Goal: Task Accomplishment & Management: Manage account settings

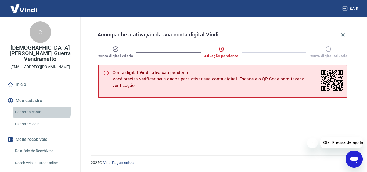
click at [29, 107] on link "Dados da conta" at bounding box center [43, 112] width 61 height 11
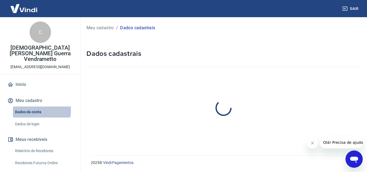
click at [29, 107] on link "Dados da conta" at bounding box center [43, 112] width 61 height 11
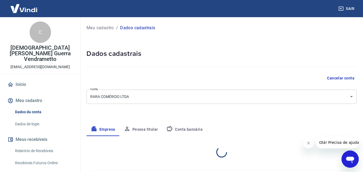
select select "PR"
select select "business"
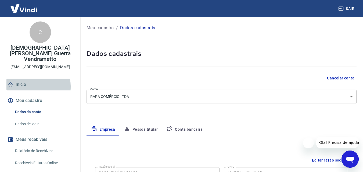
click at [18, 81] on link "Início" at bounding box center [40, 85] width 68 height 12
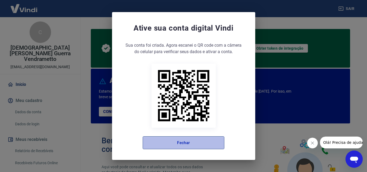
click at [168, 147] on button "Fechar" at bounding box center [184, 143] width 82 height 13
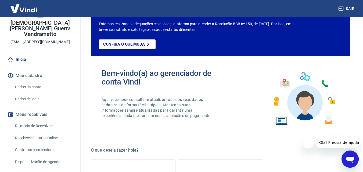
scroll to position [25, 0]
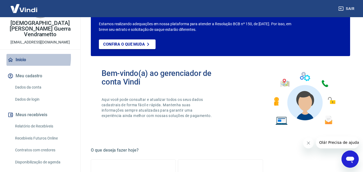
click at [19, 54] on link "Início" at bounding box center [40, 60] width 68 height 12
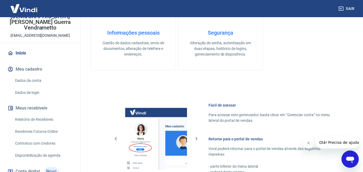
scroll to position [22, 0]
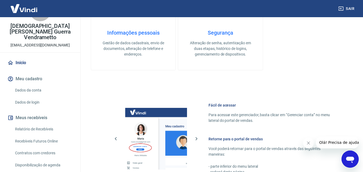
click at [36, 85] on link "Dados da conta" at bounding box center [43, 90] width 61 height 11
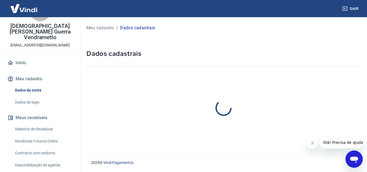
select select "PR"
select select "business"
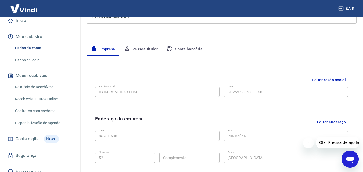
scroll to position [81, 0]
click at [35, 166] on link "Fale conosco" at bounding box center [40, 172] width 68 height 12
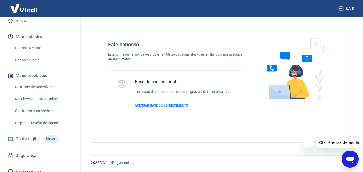
scroll to position [4, 0]
click at [328, 144] on span "Olá! Precisa de ajuda?" at bounding box center [340, 143] width 42 height 4
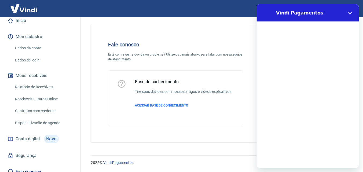
scroll to position [0, 0]
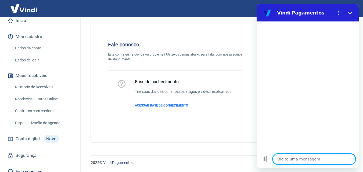
type textarea "o"
type textarea "x"
type textarea "on"
type textarea "x"
type textarea "o"
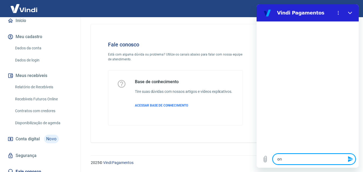
type textarea "x"
type textarea "p"
type textarea "x"
type textarea "pr"
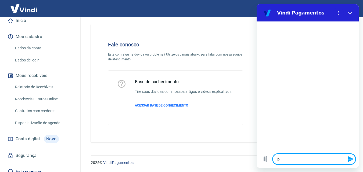
type textarea "x"
type textarea "pre"
type textarea "x"
type textarea "prec"
type textarea "x"
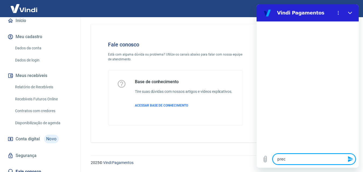
type textarea "preci"
type textarea "x"
type textarea "precis"
type textarea "x"
type textarea "preciso"
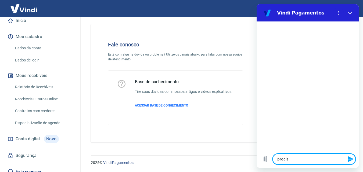
type textarea "x"
type textarea "preciso"
type textarea "x"
type textarea "preciso d"
type textarea "x"
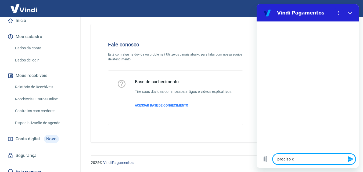
type textarea "preciso do"
type textarea "x"
type textarea "preciso do"
type textarea "x"
type textarea "preciso do l"
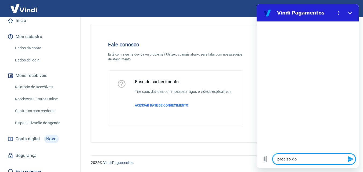
type textarea "x"
type textarea "preciso do li"
type textarea "x"
type textarea "preciso do lin"
type textarea "x"
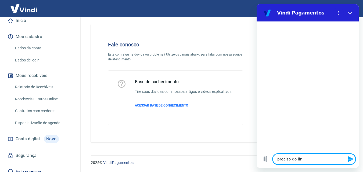
type textarea "preciso do link"
type textarea "x"
type textarea "preciso do link"
type textarea "x"
type textarea "preciso do link p"
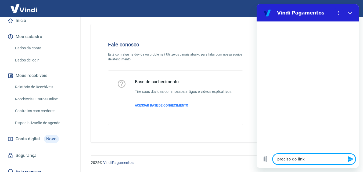
type textarea "x"
type textarea "preciso do link pa"
type textarea "x"
type textarea "preciso do link par"
type textarea "x"
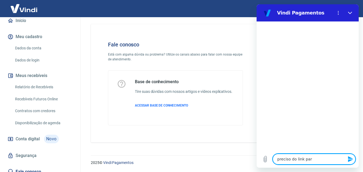
type textarea "preciso do link para"
type textarea "x"
type textarea "preciso do link para"
type textarea "x"
type textarea "preciso do link para e"
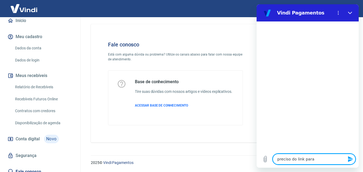
type textarea "x"
type textarea "preciso do link para en"
type textarea "x"
type textarea "preciso do link para env"
type textarea "x"
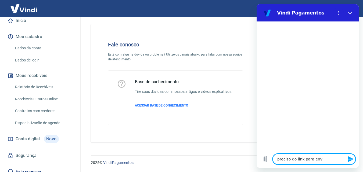
type textarea "preciso do link para envi"
type textarea "x"
type textarea "preciso do link para envia"
type textarea "x"
type textarea "preciso do link para enviar"
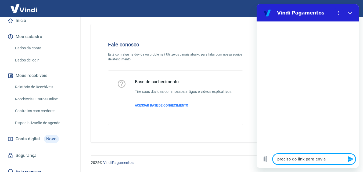
type textarea "x"
type textarea "preciso do link para enviar"
type textarea "x"
type textarea "preciso do link para enviar d"
type textarea "x"
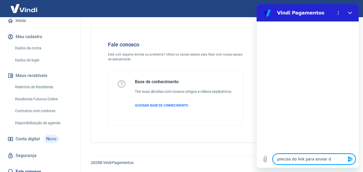
type textarea "preciso do link para enviar do"
type textarea "x"
type textarea "preciso do link para enviar doc"
type textarea "x"
type textarea "preciso do link para enviar docu"
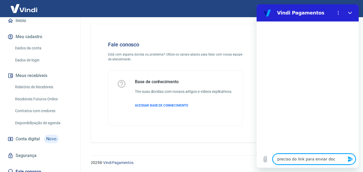
type textarea "x"
type textarea "preciso do link para enviar docum"
type textarea "x"
type textarea "preciso do link para enviar docume"
type textarea "x"
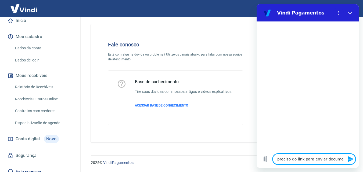
type textarea "preciso do link para enviar documen"
type textarea "x"
type textarea "preciso do link para enviar document"
type textarea "x"
type textarea "preciso do link para enviar documento"
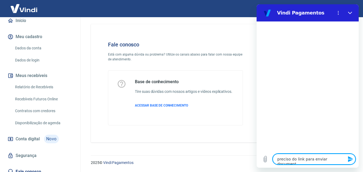
type textarea "x"
type textarea "preciso do link para enviar documentos"
type textarea "x"
type textarea "preciso do link para enviar documentos"
type textarea "x"
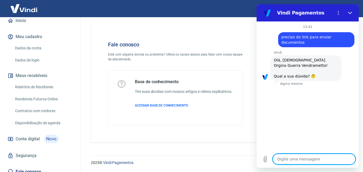
scroll to position [42, 0]
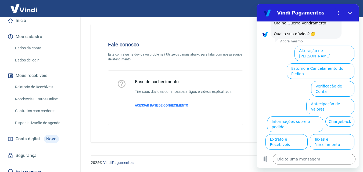
click at [286, 74] on ul "Alteração de Dados Cadastrais Estorno e Cancelamento do Pedido Verificação de C…" at bounding box center [308, 115] width 94 height 142
click at [320, 81] on button "Verificação de Conta" at bounding box center [332, 89] width 43 height 16
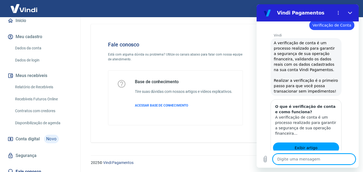
type textarea "x"
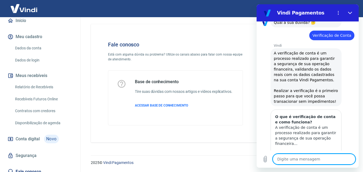
scroll to position [96, 0]
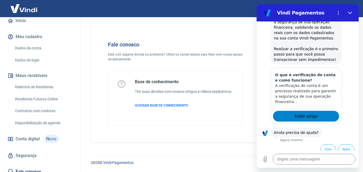
click at [300, 115] on link "Exibir artigo" at bounding box center [306, 116] width 66 height 11
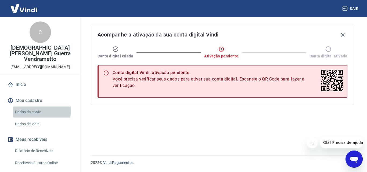
click at [37, 107] on link "Dados da conta" at bounding box center [43, 112] width 61 height 11
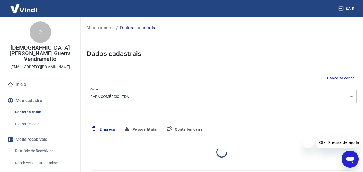
select select "PR"
select select "business"
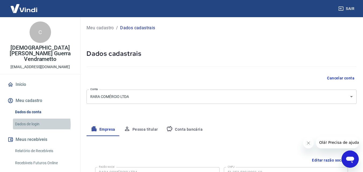
click at [29, 119] on link "Dados de login" at bounding box center [43, 124] width 61 height 11
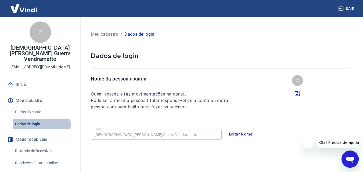
click at [29, 119] on link "Dados de login" at bounding box center [43, 124] width 61 height 11
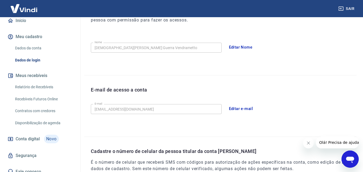
scroll to position [81, 0]
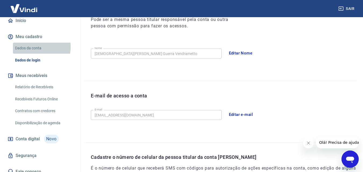
click at [33, 43] on link "Dados da conta" at bounding box center [43, 48] width 61 height 11
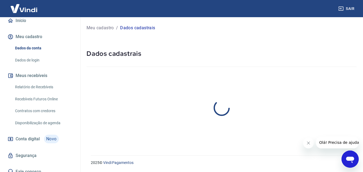
select select "PR"
select select "business"
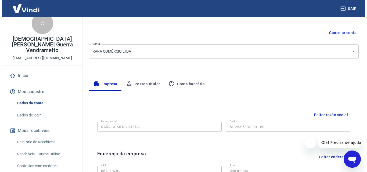
scroll to position [9, 0]
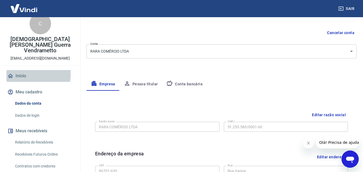
click at [22, 70] on link "Início" at bounding box center [40, 76] width 68 height 12
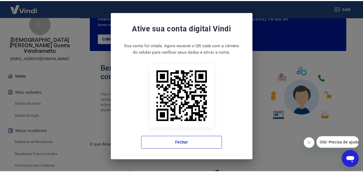
scroll to position [85, 0]
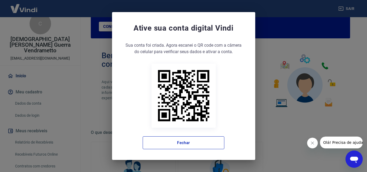
click at [246, 92] on div "Ative sua conta digital [PERSON_NAME] conta foi criada. Agora clique no botão a…" at bounding box center [183, 86] width 143 height 148
click at [247, 92] on div "Ative sua conta digital [PERSON_NAME] conta foi criada. Agora clique no botão a…" at bounding box center [183, 86] width 143 height 148
click at [257, 102] on div "Ative sua conta digital Vindi Sua conta foi criada. Agora clique no botão abaix…" at bounding box center [183, 86] width 367 height 172
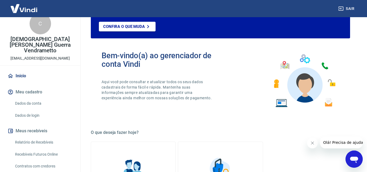
click at [257, 102] on div "Ative sua conta digital Vindi Sua conta foi criada. Agora clique no botão abaix…" at bounding box center [183, 86] width 367 height 172
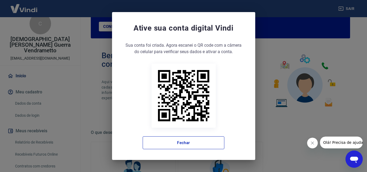
click at [261, 108] on div "Ative sua conta digital Vindi Sua conta foi criada. Agora clique no botão abaix…" at bounding box center [183, 86] width 367 height 172
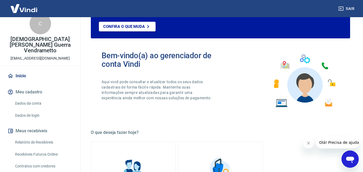
click at [261, 110] on div "Bem-vindo(a) ao gerenciador de conta Vindi Aqui você pode consultar e atualizar…" at bounding box center [221, 81] width 260 height 77
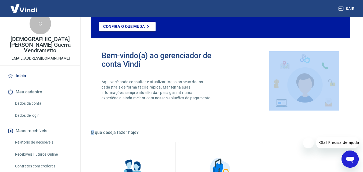
click at [261, 110] on div "Bem-vindo(a) ao gerenciador de conta Vindi Aqui você pode consultar e atualizar…" at bounding box center [221, 81] width 260 height 77
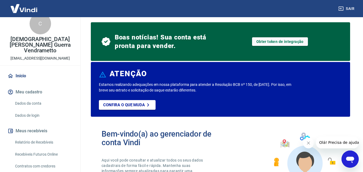
scroll to position [0, 0]
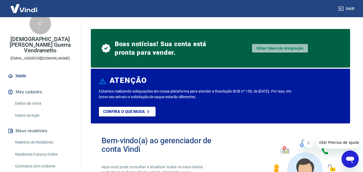
click at [272, 49] on link "Obter token de integração" at bounding box center [280, 48] width 56 height 9
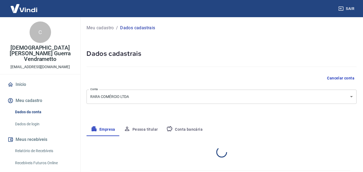
select select "PR"
select select "business"
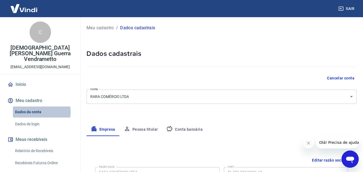
click at [34, 107] on link "Dados da conta" at bounding box center [43, 112] width 61 height 11
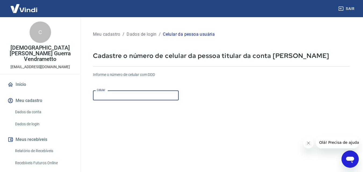
click at [163, 99] on input "Celular" at bounding box center [136, 96] width 86 height 10
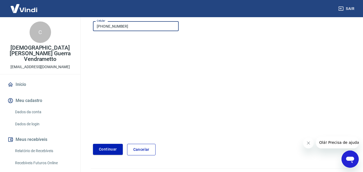
scroll to position [70, 0]
type input "[PHONE_NUMBER]"
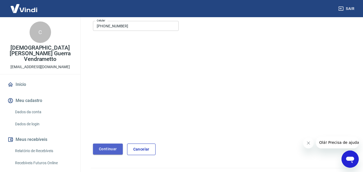
click at [108, 149] on button "Continuar" at bounding box center [108, 149] width 30 height 11
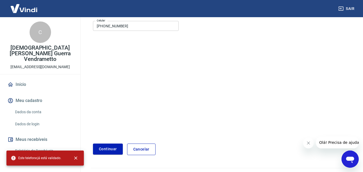
scroll to position [0, 0]
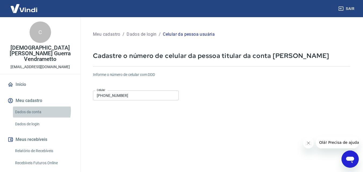
click at [39, 107] on link "Dados da conta" at bounding box center [43, 112] width 61 height 11
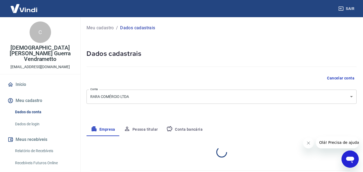
select select "PR"
select select "business"
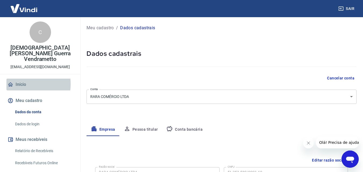
click at [20, 79] on link "Início" at bounding box center [40, 85] width 68 height 12
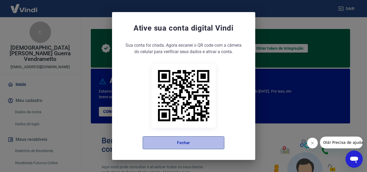
click at [147, 149] on button "Fechar" at bounding box center [184, 143] width 82 height 13
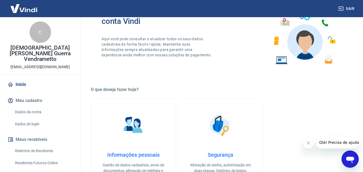
scroll to position [130, 0]
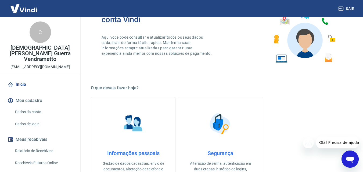
click at [133, 163] on p "Gestão de dados cadastrais, envio de documentos, alteração de telefone e endere…" at bounding box center [133, 169] width 67 height 17
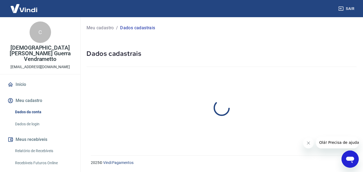
select select "PR"
select select "business"
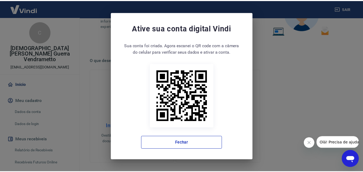
scroll to position [170, 0]
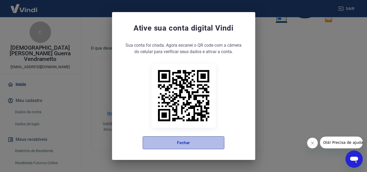
click at [187, 143] on button "Fechar" at bounding box center [184, 143] width 82 height 13
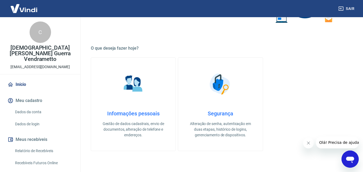
click at [222, 128] on p "Alteração de senha, autenticação em duas etapas, histórico de logins, gerenciam…" at bounding box center [220, 129] width 67 height 17
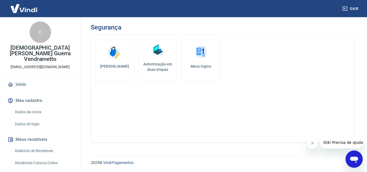
click at [154, 56] on img at bounding box center [158, 50] width 16 height 16
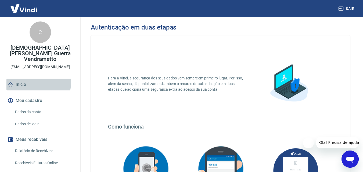
click at [19, 79] on link "Início" at bounding box center [40, 85] width 68 height 12
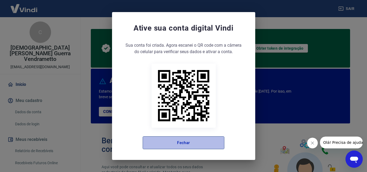
click at [167, 140] on button "Fechar" at bounding box center [184, 143] width 82 height 13
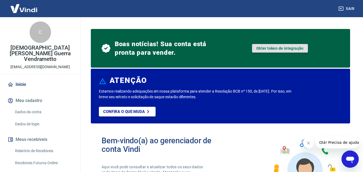
click at [268, 51] on link "Obter token de integração" at bounding box center [280, 48] width 56 height 9
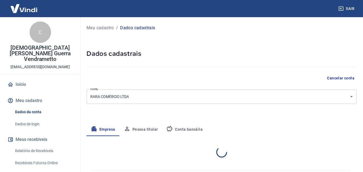
select select "PR"
select select "business"
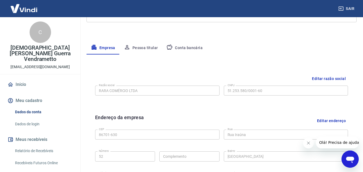
scroll to position [215, 0]
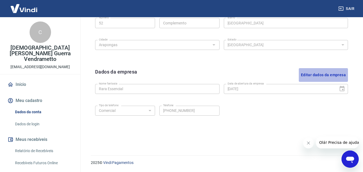
click at [314, 77] on button "Editar dados da empresa" at bounding box center [323, 75] width 49 height 14
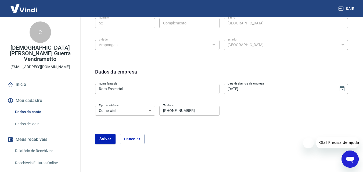
scroll to position [232, 0]
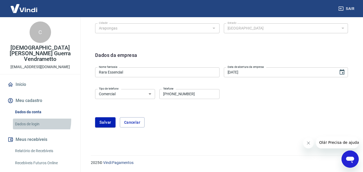
click at [31, 119] on link "Dados de login" at bounding box center [43, 124] width 61 height 11
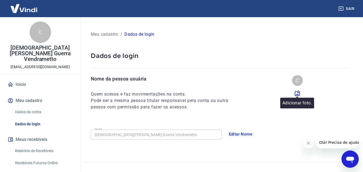
click at [299, 96] on icon at bounding box center [297, 93] width 5 height 5
click at [0, 0] on input "file" at bounding box center [0, 0] width 0 height 0
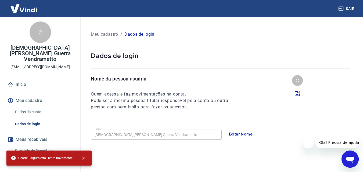
click at [240, 94] on div "Nome da pessoa usuária Quem acessa e faz movimentações na conta. Pode ser a mes…" at bounding box center [224, 92] width 266 height 35
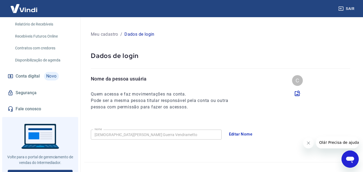
scroll to position [129, 0]
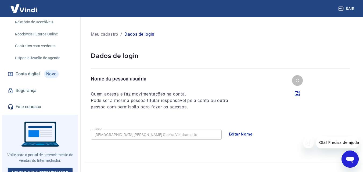
click at [27, 103] on link "Fale conosco" at bounding box center [40, 107] width 68 height 12
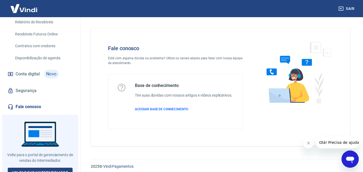
click at [164, 140] on div "Fale conosco Está com alguma dúvida ou problema? Utilize os canais abaixo para …" at bounding box center [221, 87] width 260 height 119
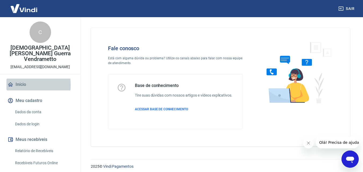
click at [21, 79] on link "Início" at bounding box center [40, 85] width 68 height 12
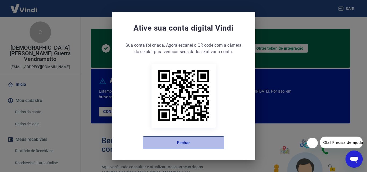
click at [199, 144] on button "Fechar" at bounding box center [184, 143] width 82 height 13
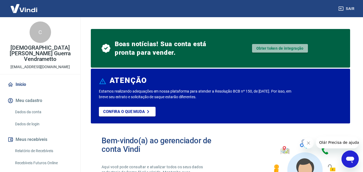
click at [271, 50] on link "Obter token de integração" at bounding box center [280, 48] width 56 height 9
